Goal: Connect with others: Connect with others

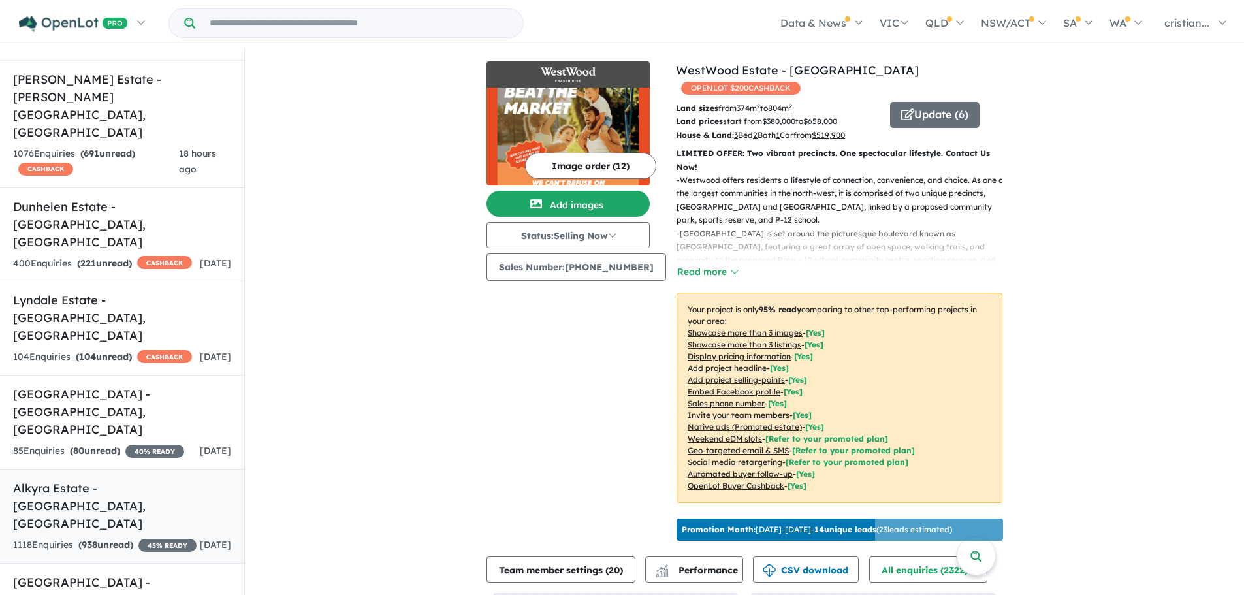
scroll to position [392, 0]
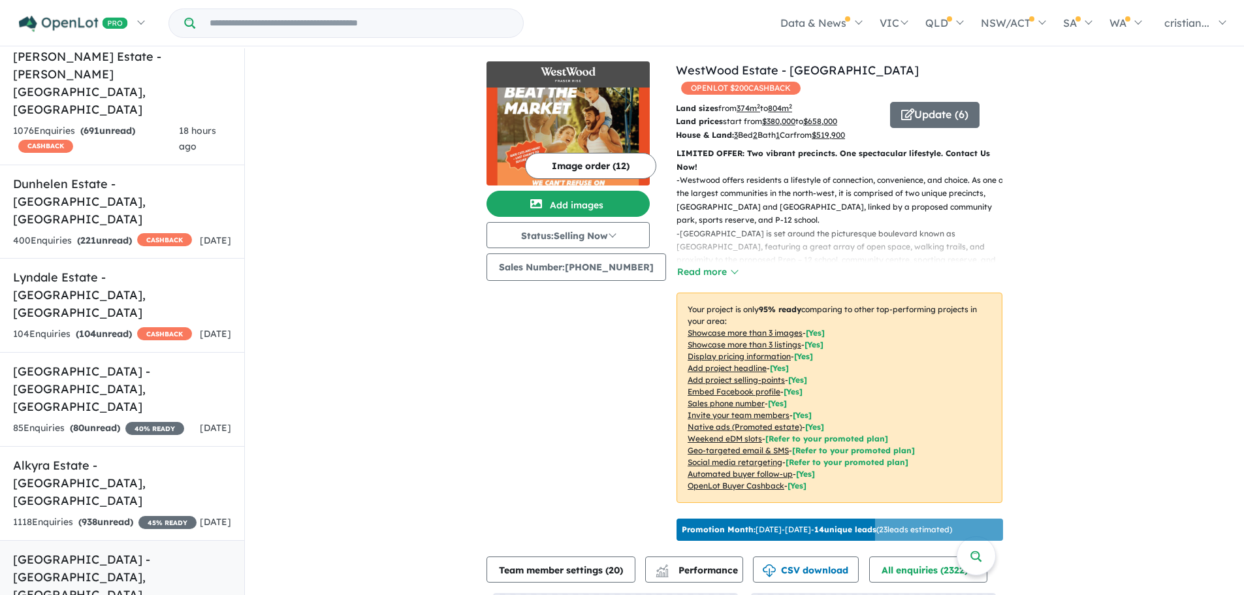
click at [114, 551] on h5 "[GEOGRAPHIC_DATA] - [GEOGRAPHIC_DATA] , [GEOGRAPHIC_DATA]" at bounding box center [122, 577] width 218 height 53
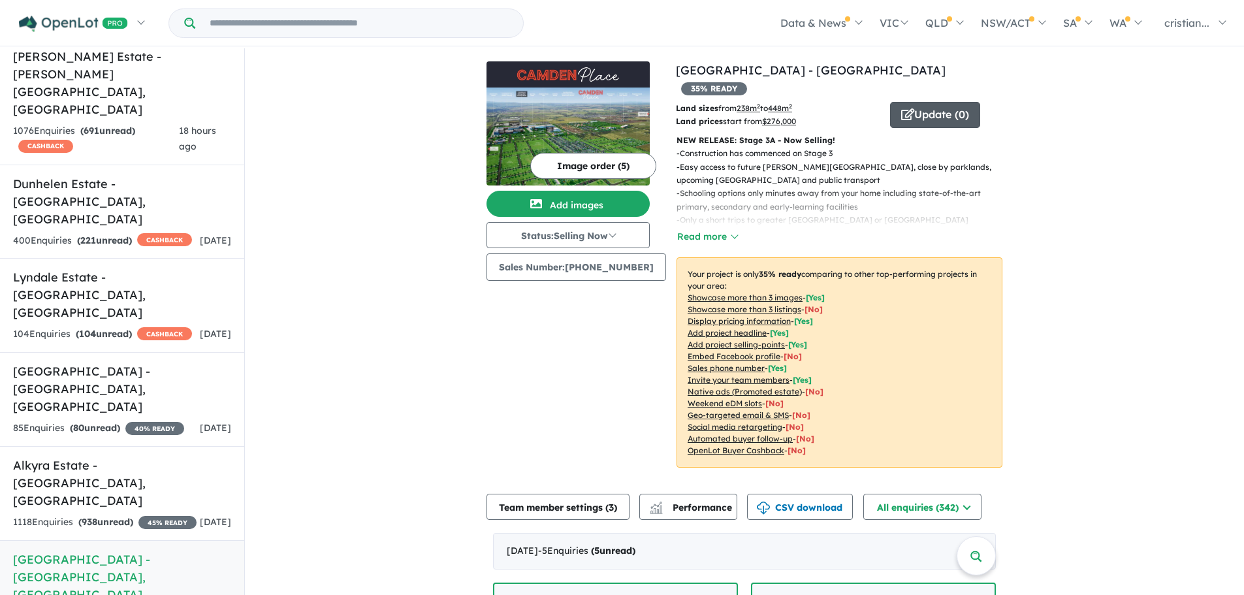
click at [908, 105] on button "Update ( 0 )" at bounding box center [935, 115] width 90 height 26
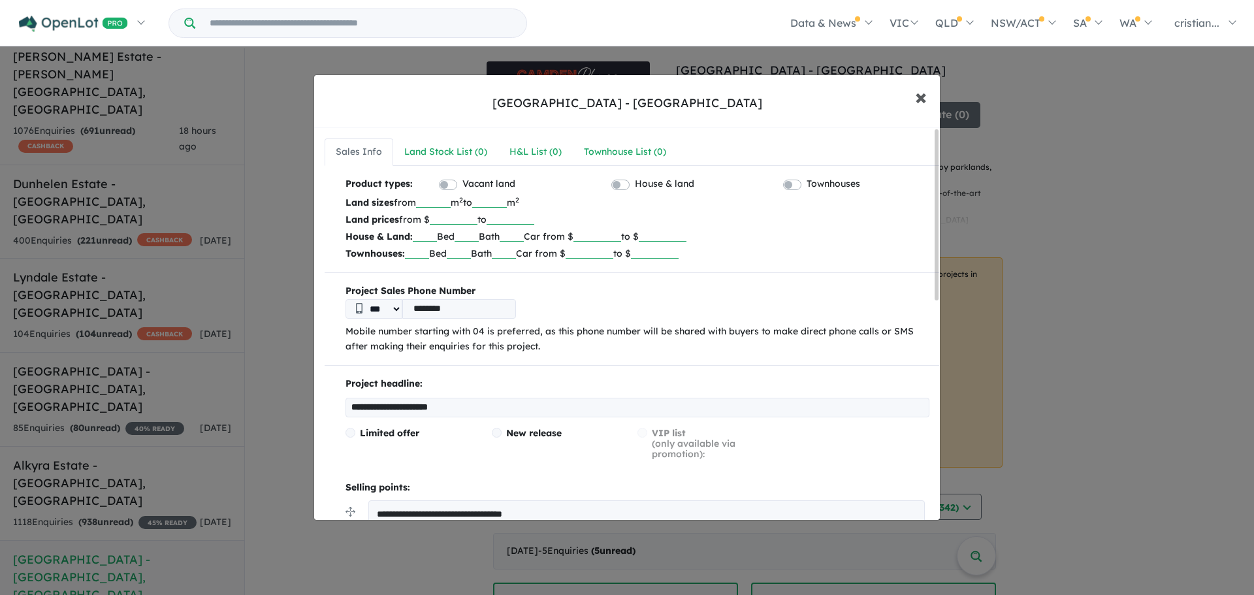
click at [929, 95] on button "× Close" at bounding box center [921, 96] width 38 height 35
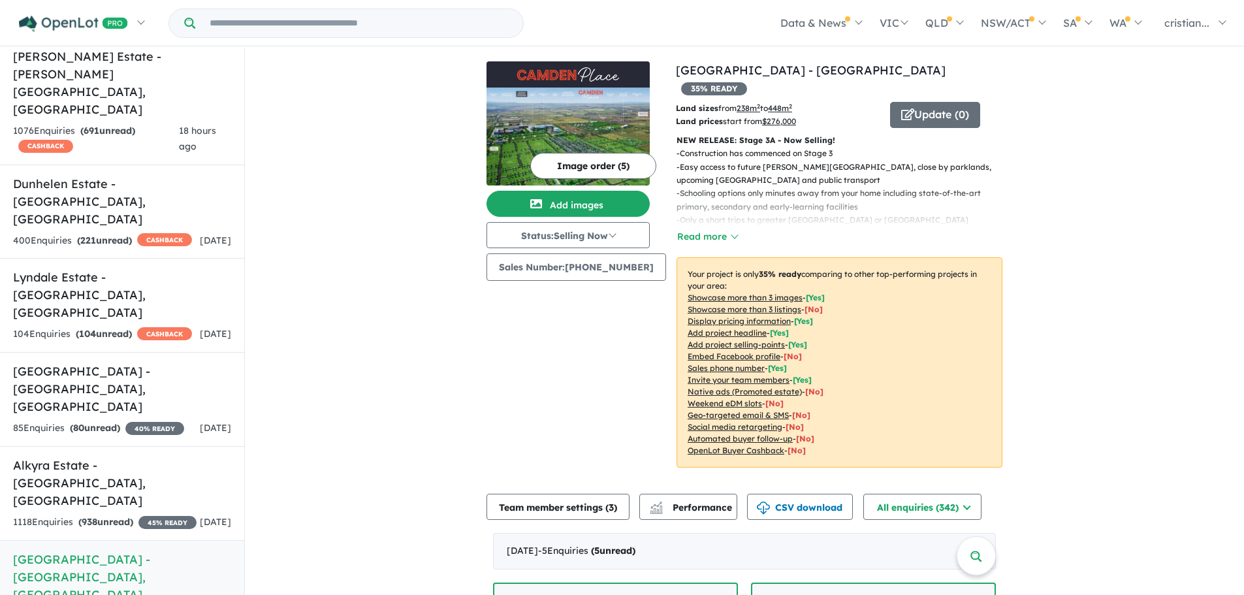
scroll to position [131, 0]
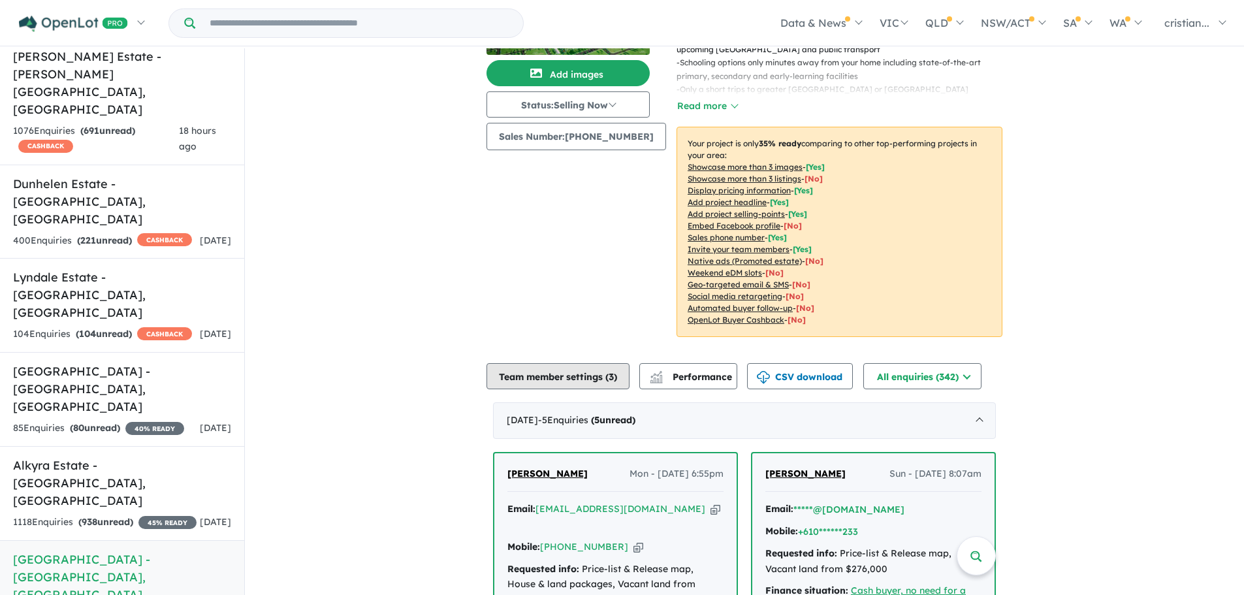
click at [582, 363] on button "Team member settings ( 3 )" at bounding box center [558, 376] width 143 height 26
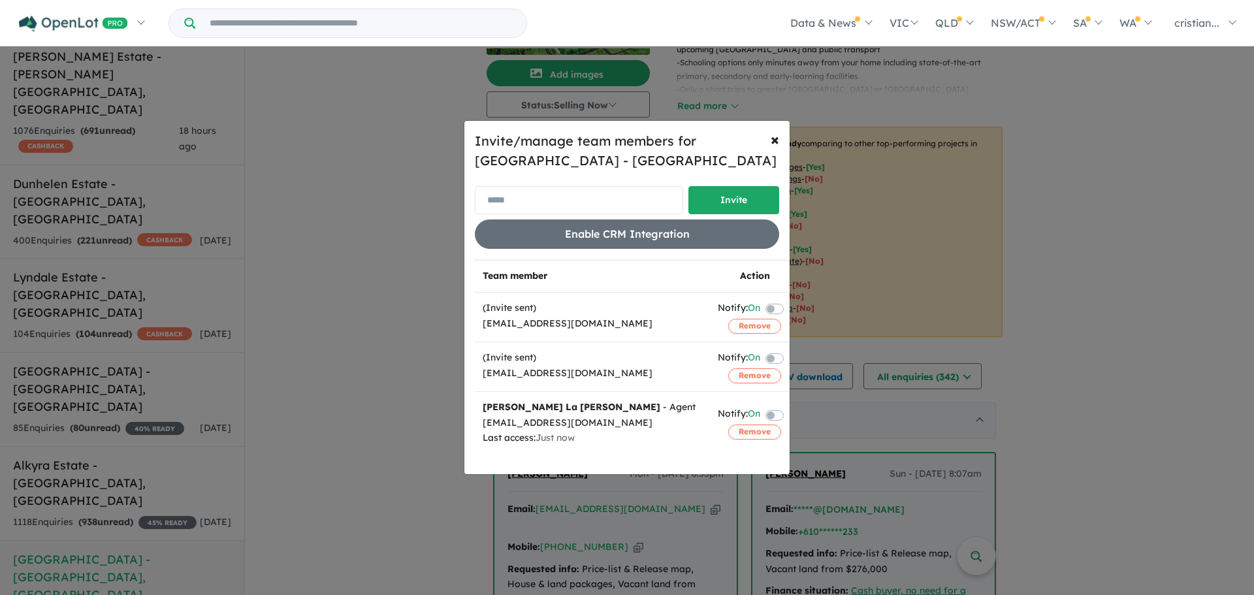
click at [537, 206] on input "email" at bounding box center [579, 200] width 208 height 28
type input "*"
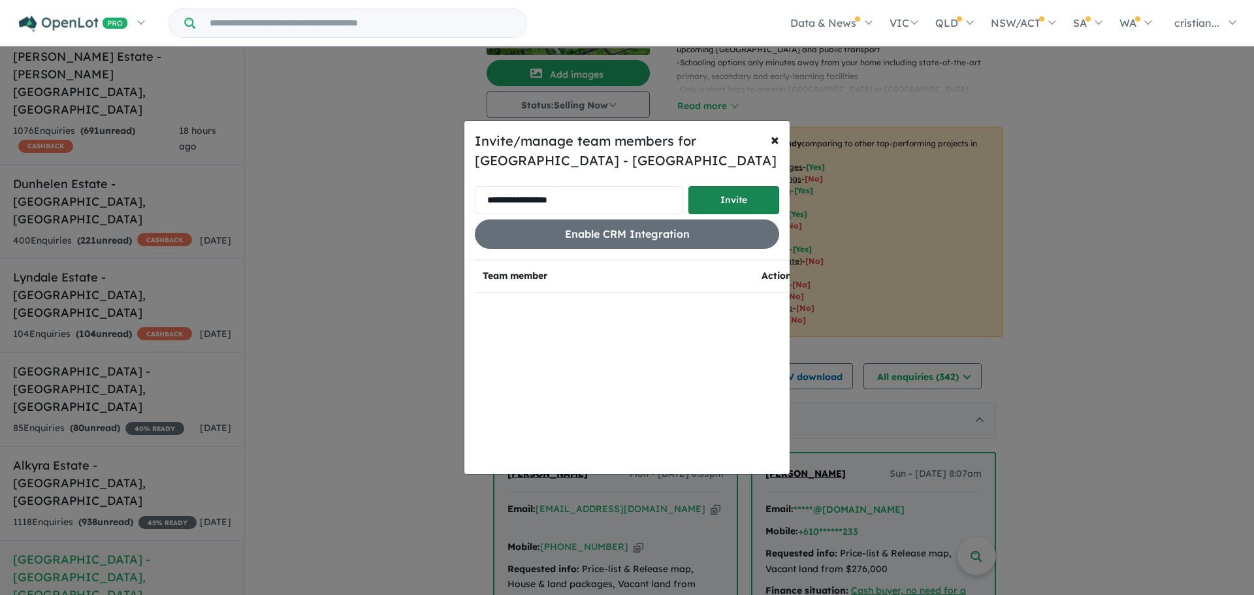
type input "**********"
click at [732, 197] on button "Invite" at bounding box center [733, 200] width 91 height 28
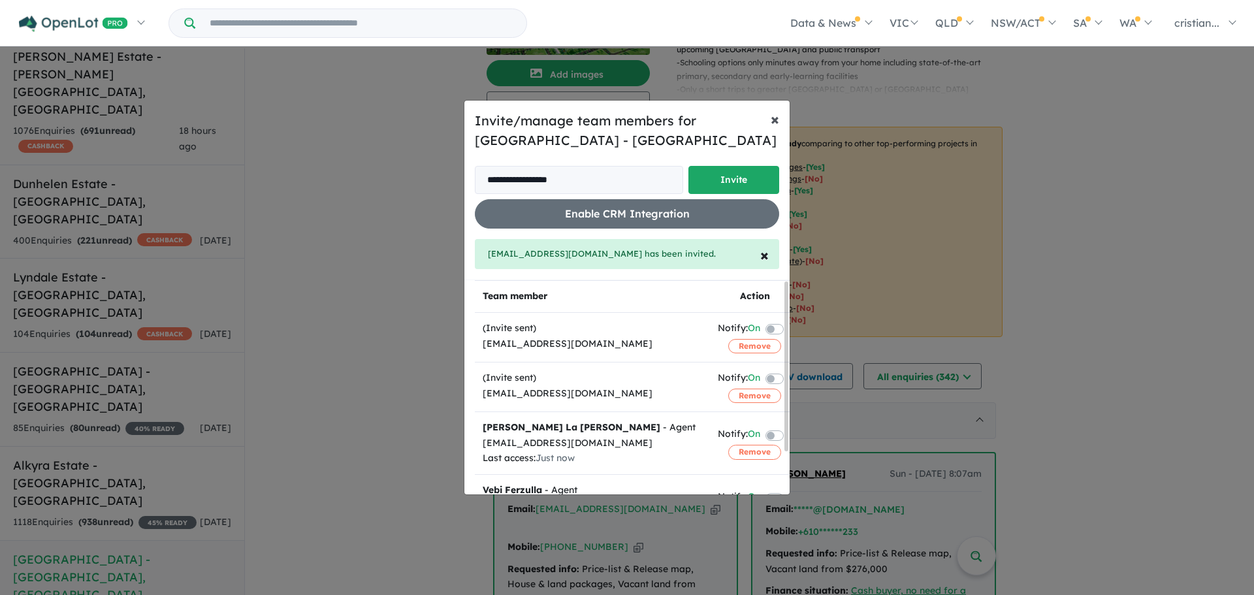
click at [780, 122] on button "× Close" at bounding box center [774, 119] width 29 height 37
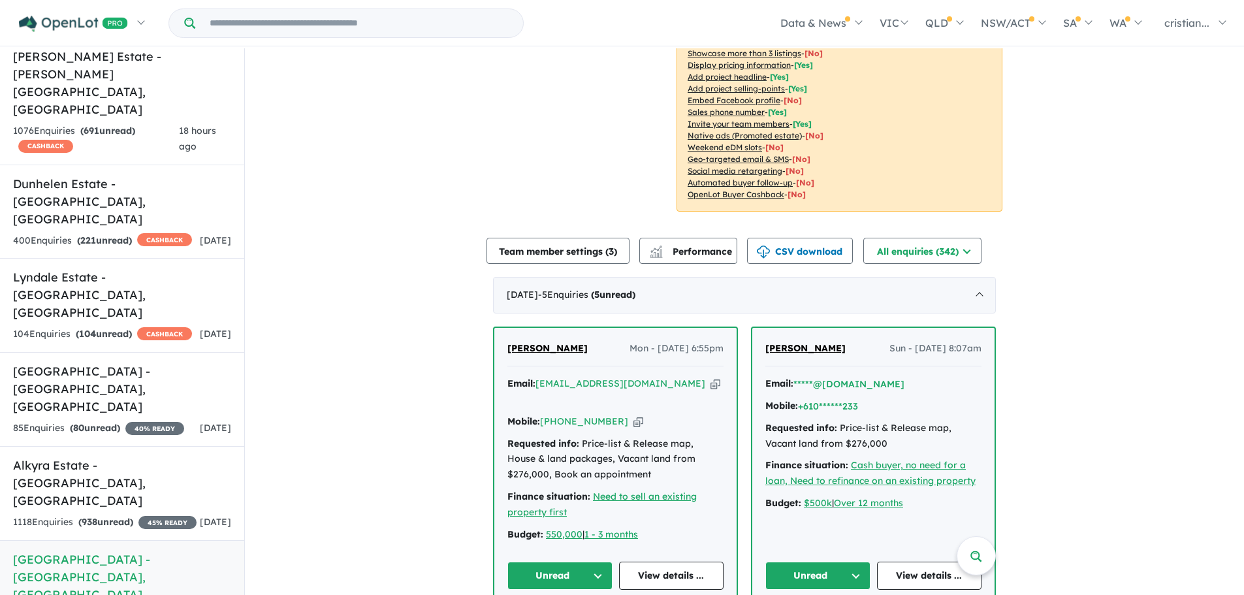
scroll to position [261, 0]
